Goal: Information Seeking & Learning: Learn about a topic

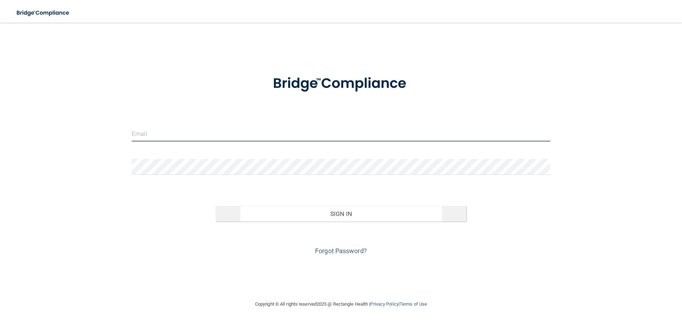
type input "[PERSON_NAME][EMAIL_ADDRESS][DOMAIN_NAME]"
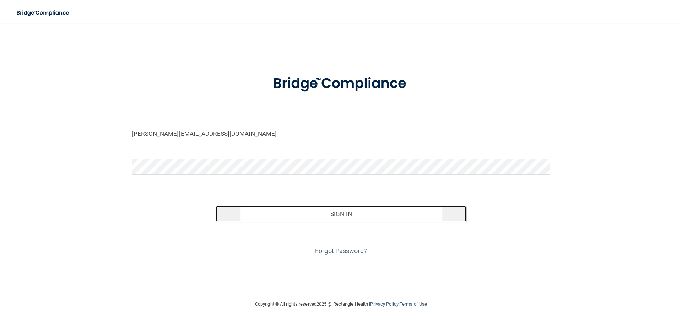
click at [344, 213] on button "Sign In" at bounding box center [340, 214] width 251 height 16
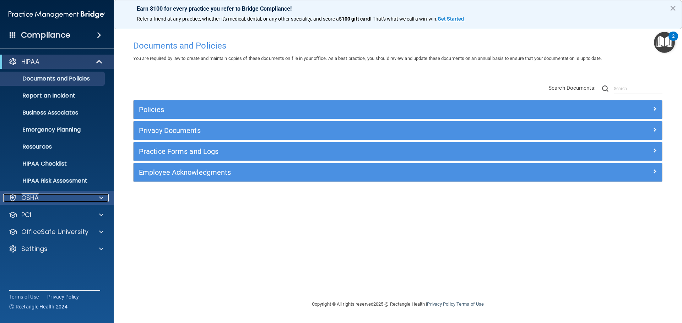
click at [29, 197] on p "OSHA" at bounding box center [30, 198] width 18 height 9
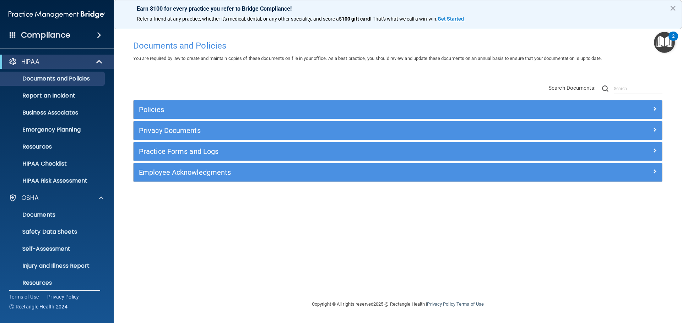
click at [97, 35] on span at bounding box center [99, 35] width 4 height 9
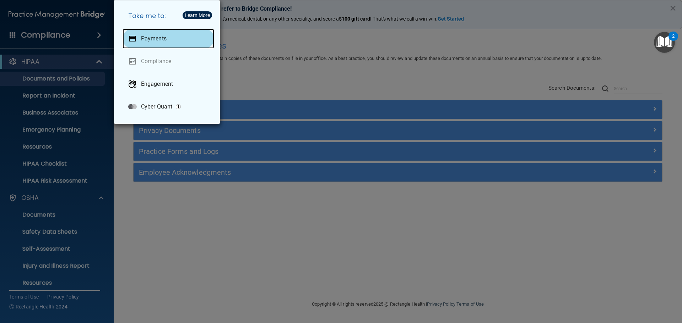
click at [162, 33] on div "Payments" at bounding box center [168, 39] width 92 height 20
click at [52, 42] on div "Take me to: Payments Compliance Engagement Cyber Quant" at bounding box center [341, 161] width 682 height 323
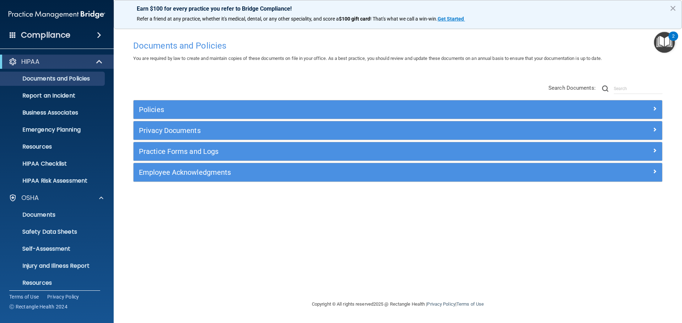
click at [12, 35] on span at bounding box center [13, 35] width 6 height 6
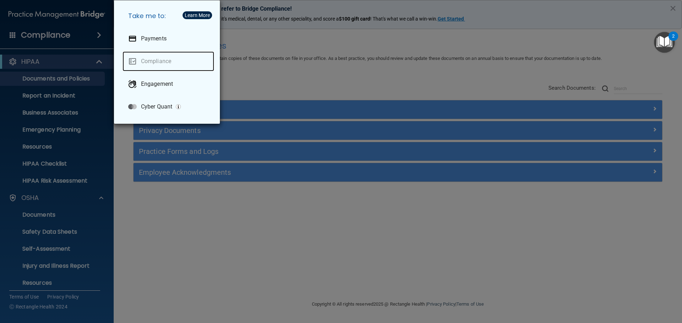
click at [165, 64] on link "Compliance" at bounding box center [168, 61] width 92 height 20
click at [68, 191] on div "Take me to: Payments Compliance Engagement Cyber Quant" at bounding box center [341, 161] width 682 height 323
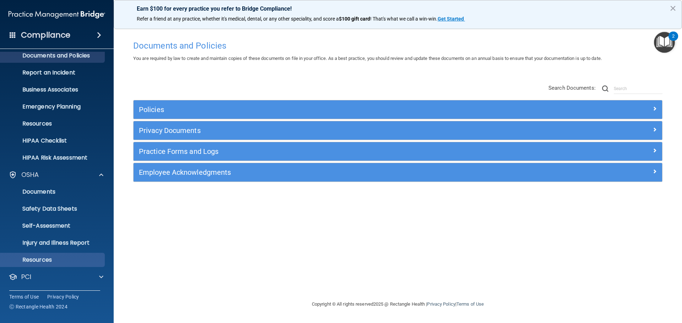
scroll to position [56, 0]
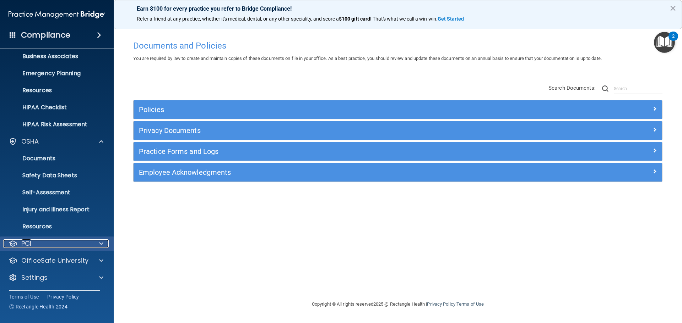
click at [46, 243] on div "PCI" at bounding box center [47, 244] width 88 height 9
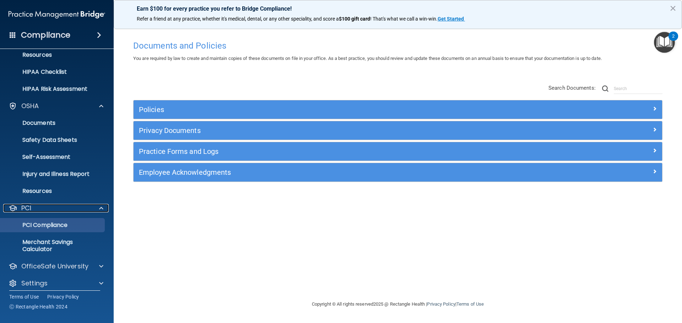
scroll to position [98, 0]
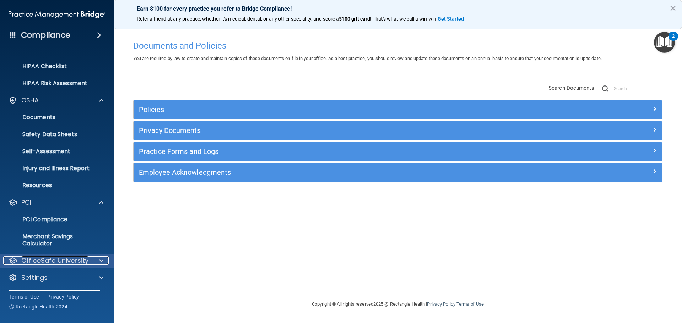
click at [81, 262] on p "OfficeSafe University" at bounding box center [54, 261] width 67 height 9
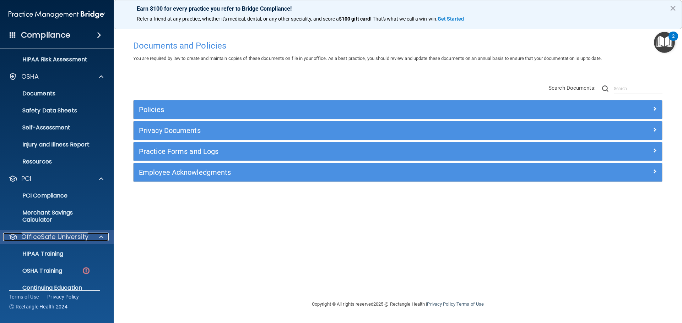
scroll to position [149, 0]
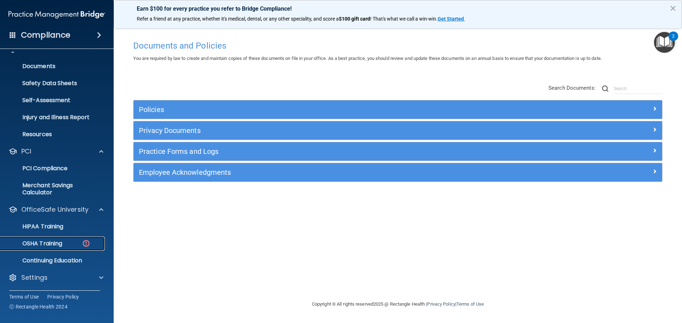
click at [51, 241] on p "OSHA Training" at bounding box center [34, 243] width 58 height 7
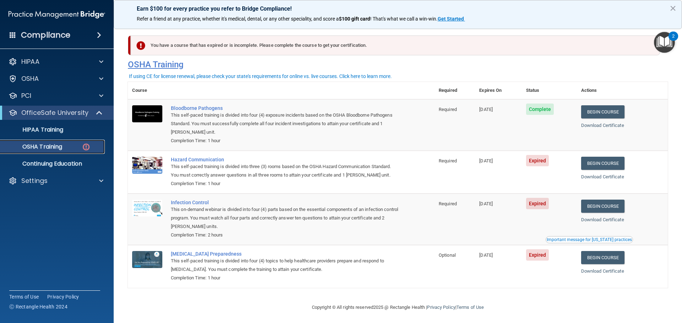
scroll to position [3, 0]
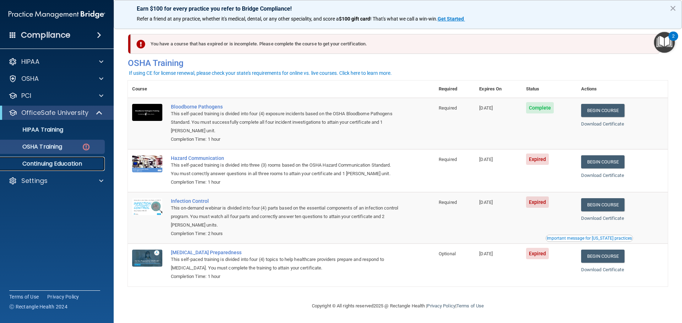
drag, startPoint x: 56, startPoint y: 161, endPoint x: 74, endPoint y: 160, distance: 18.5
click at [56, 161] on p "Continuing Education" at bounding box center [53, 163] width 97 height 7
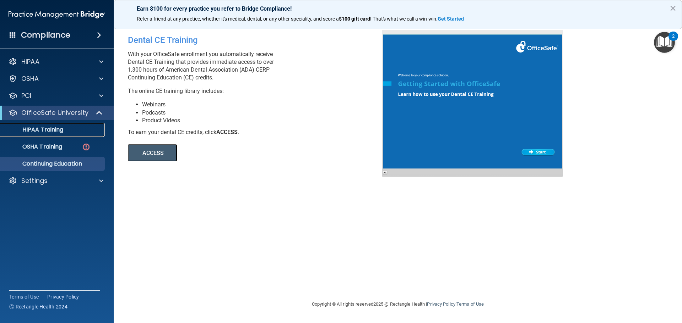
click at [52, 132] on p "HIPAA Training" at bounding box center [34, 129] width 59 height 7
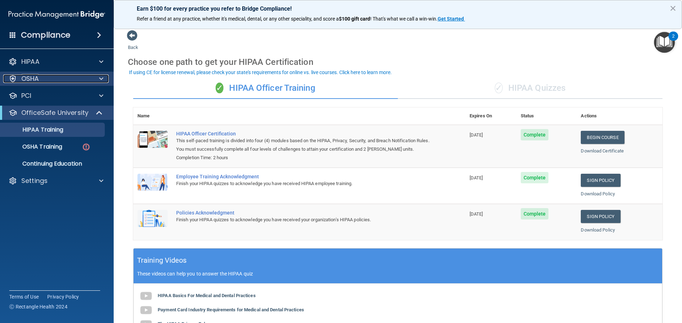
click at [89, 81] on div "OSHA" at bounding box center [47, 79] width 88 height 9
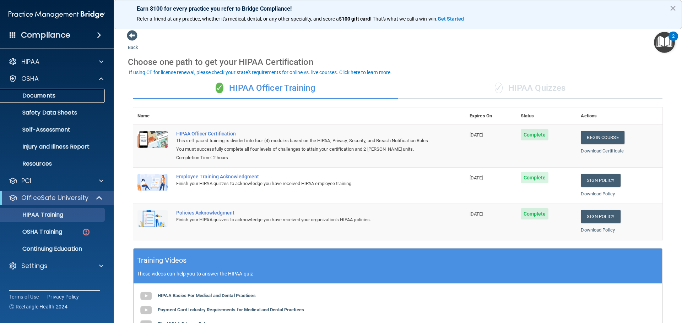
click at [53, 97] on p "Documents" at bounding box center [53, 95] width 97 height 7
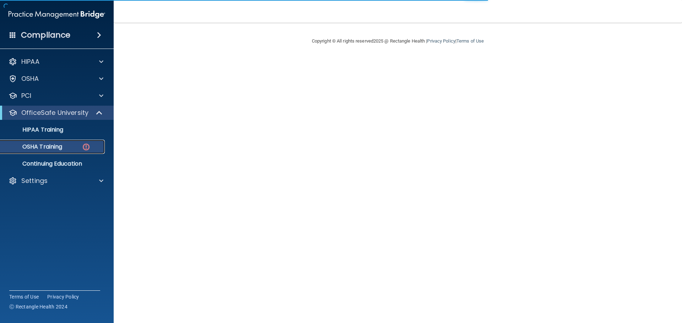
click at [68, 145] on div "OSHA Training" at bounding box center [53, 146] width 97 height 7
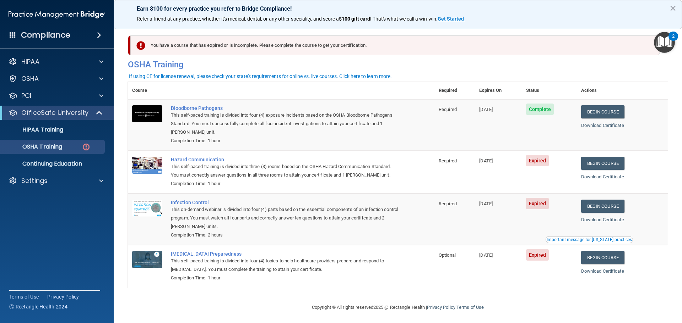
click at [72, 33] on div "Compliance" at bounding box center [57, 35] width 114 height 16
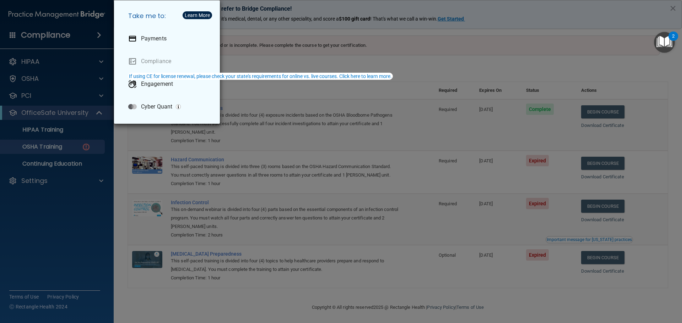
click at [196, 14] on div "Learn More" at bounding box center [197, 15] width 25 height 5
click at [202, 16] on div "Learn More" at bounding box center [197, 15] width 25 height 5
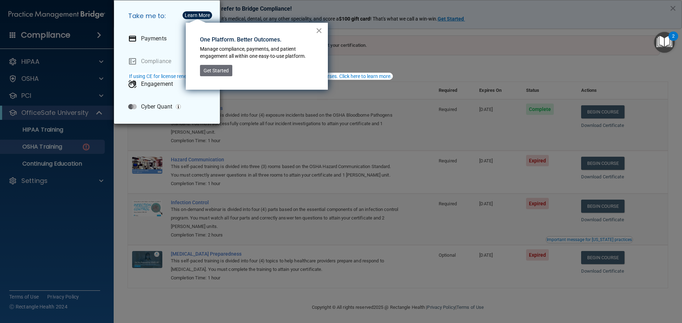
click at [320, 32] on button "×" at bounding box center [319, 30] width 7 height 11
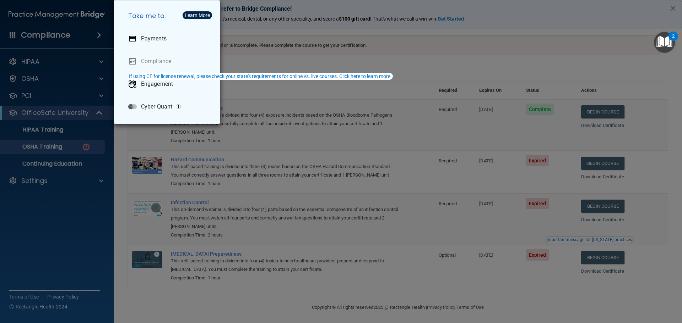
click at [80, 148] on div "Take me to: Payments Compliance Engagement Cyber Quant" at bounding box center [341, 161] width 682 height 323
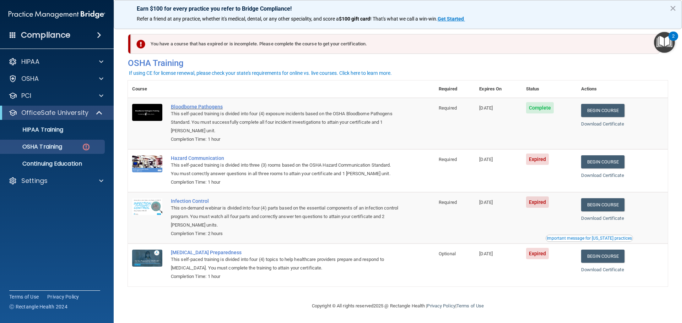
scroll to position [3, 0]
click at [56, 181] on div "Settings" at bounding box center [47, 181] width 88 height 9
click at [46, 198] on p "My Account" at bounding box center [53, 198] width 97 height 7
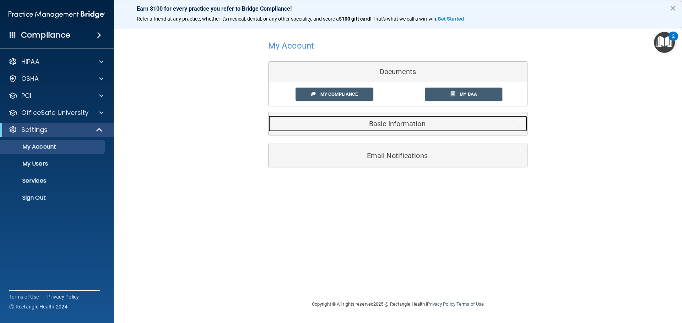
click at [389, 121] on h5 "Basic Information" at bounding box center [387, 124] width 226 height 8
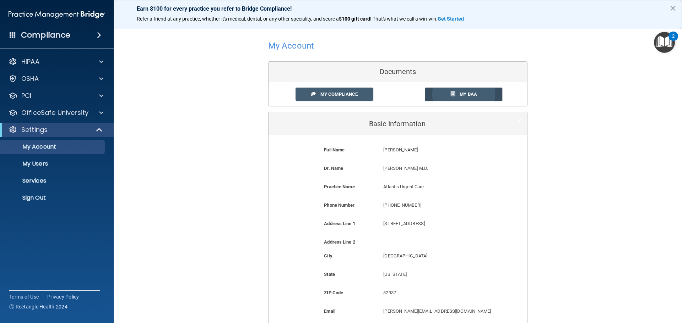
click at [446, 95] on link "My BAA" at bounding box center [464, 94] width 78 height 13
click at [38, 179] on p "Services" at bounding box center [53, 180] width 97 height 7
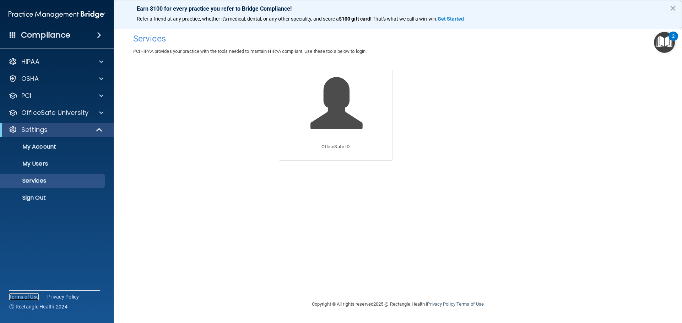
click at [23, 297] on link "Terms of Use" at bounding box center [23, 297] width 29 height 7
click at [51, 76] on div "OSHA" at bounding box center [47, 79] width 88 height 9
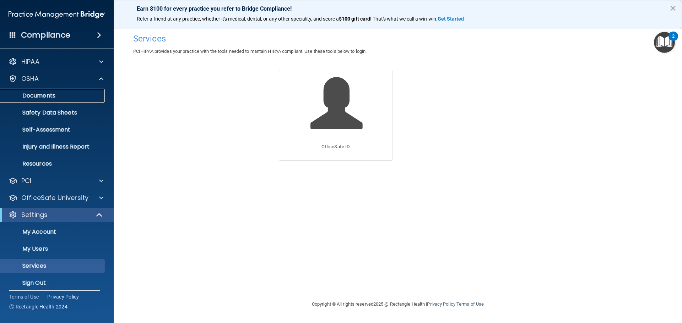
click at [48, 97] on p "Documents" at bounding box center [53, 95] width 97 height 7
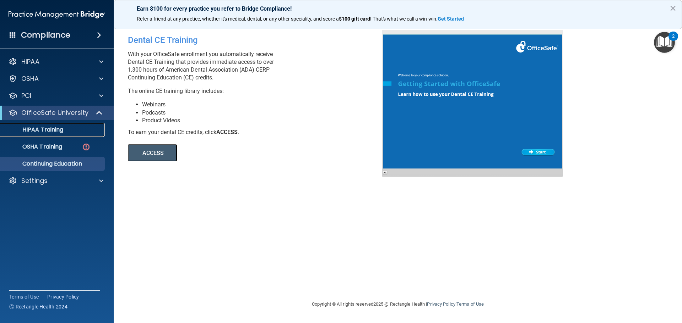
click at [54, 128] on p "HIPAA Training" at bounding box center [34, 129] width 59 height 7
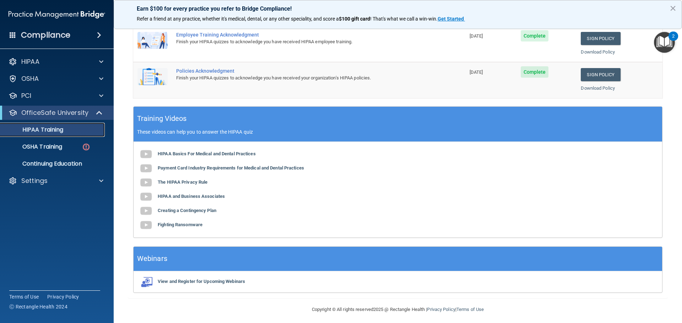
scroll to position [146, 0]
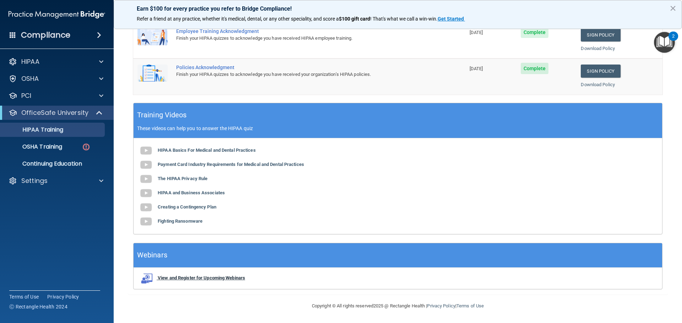
click at [183, 279] on b "View and Register for Upcoming Webinars" at bounding box center [201, 277] width 87 height 5
click at [56, 147] on p "OSHA Training" at bounding box center [34, 146] width 58 height 7
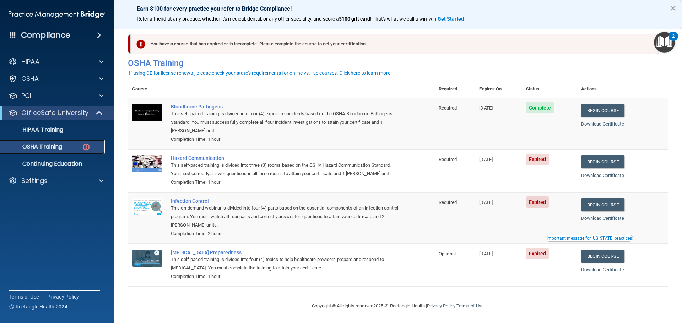
scroll to position [3, 0]
